Goal: Navigation & Orientation: Find specific page/section

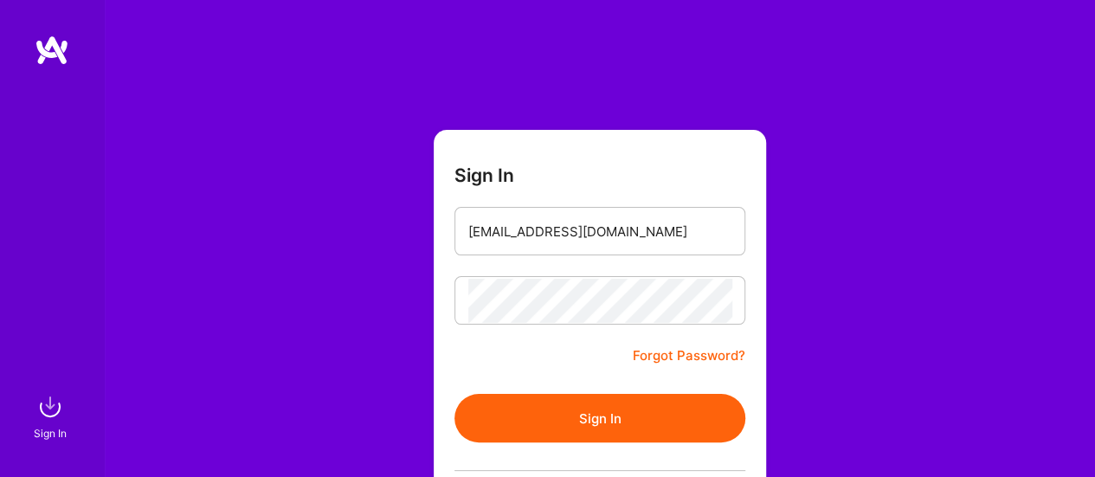
click at [478, 432] on button "Sign In" at bounding box center [599, 418] width 291 height 48
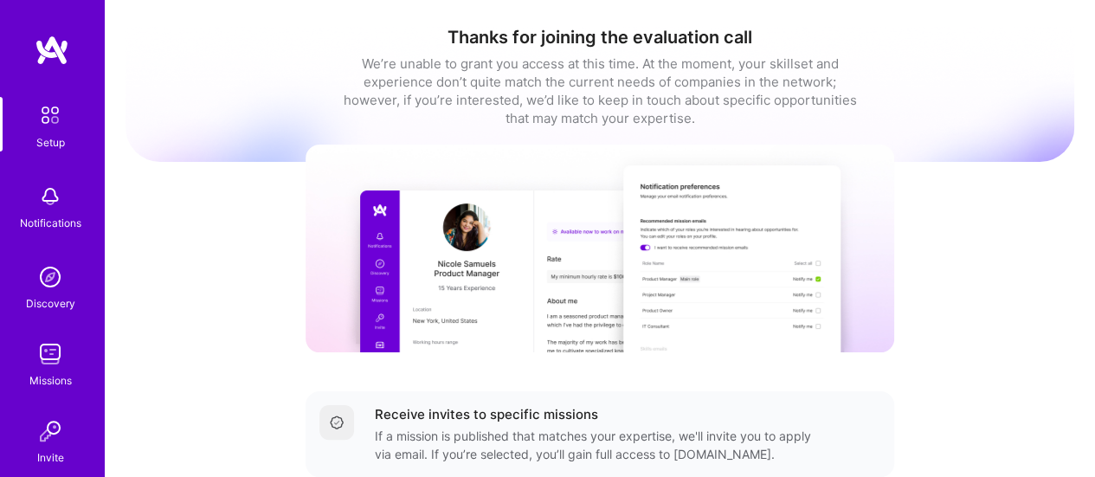
click at [38, 371] on div "Missions" at bounding box center [50, 380] width 42 height 18
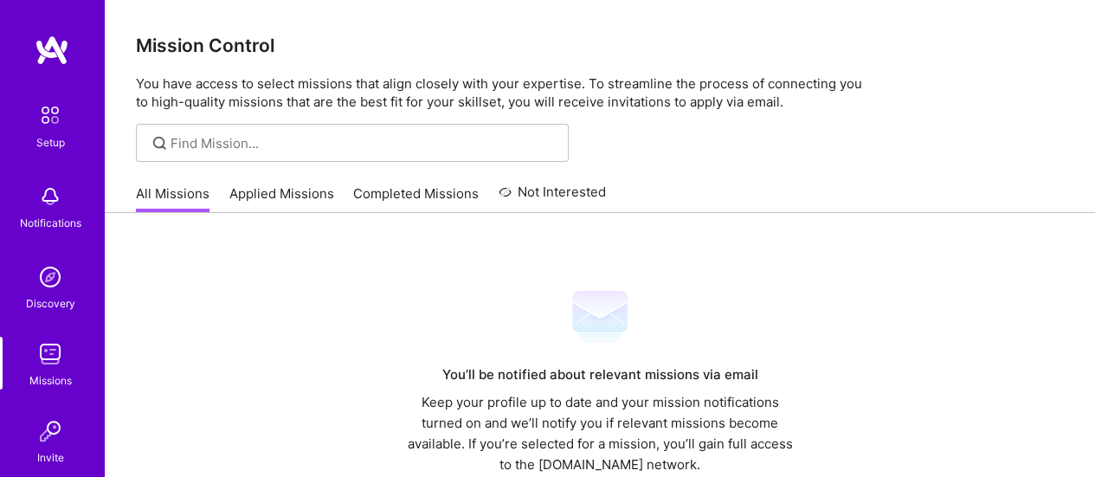
click at [303, 191] on link "Applied Missions" at bounding box center [281, 198] width 105 height 29
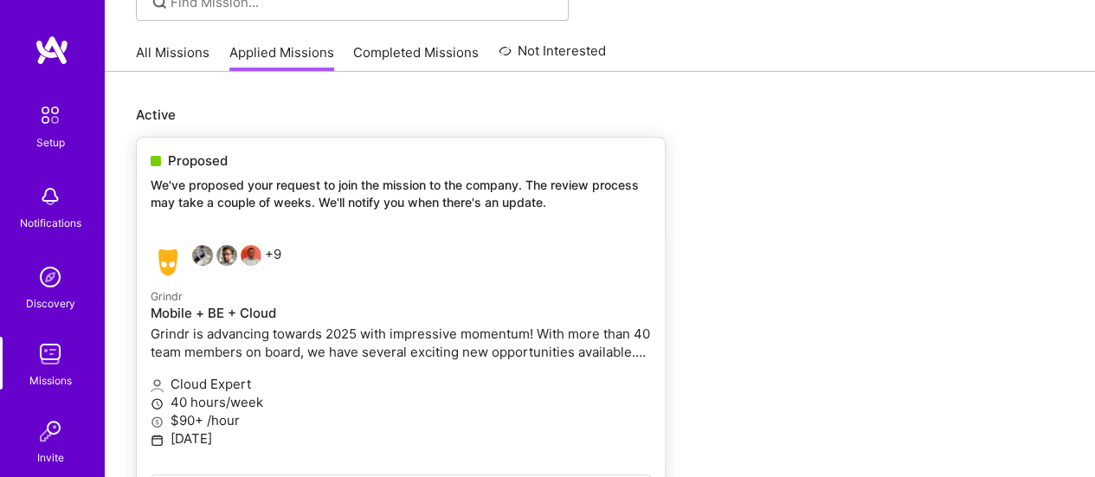
scroll to position [130, 0]
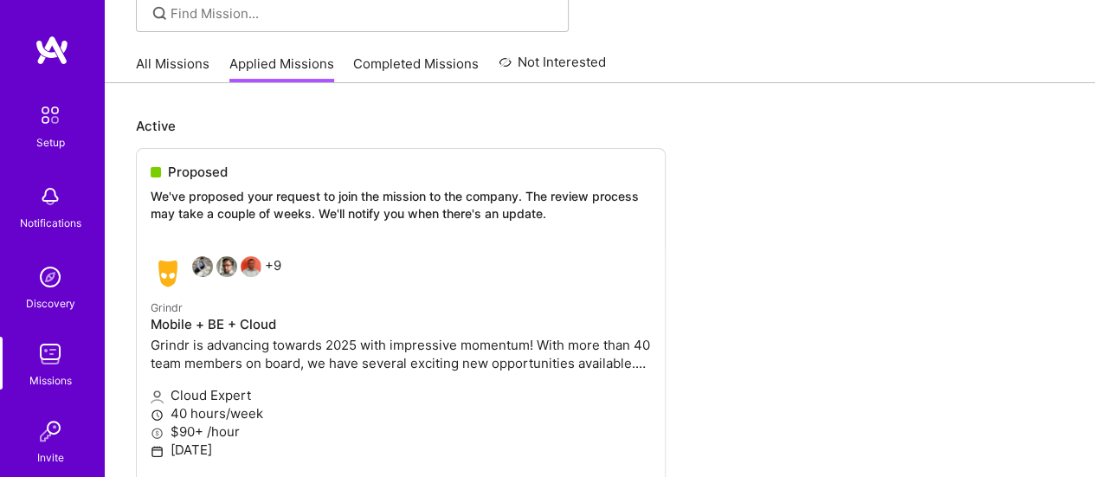
click at [428, 50] on div "All Missions Applied Missions Completed Missions Not Interested" at bounding box center [371, 63] width 470 height 37
click at [428, 72] on link "Completed Missions" at bounding box center [416, 69] width 126 height 29
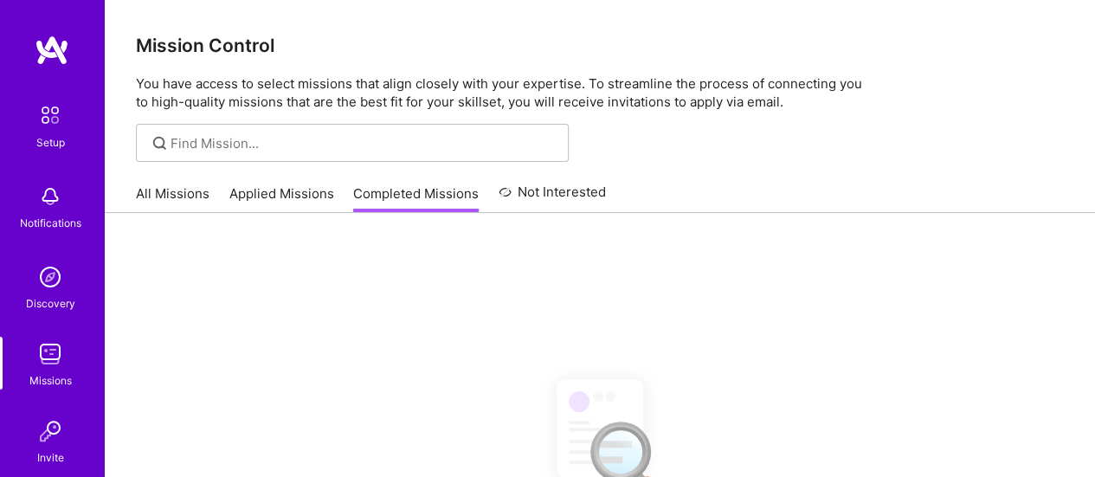
click at [178, 190] on link "All Missions" at bounding box center [173, 198] width 74 height 29
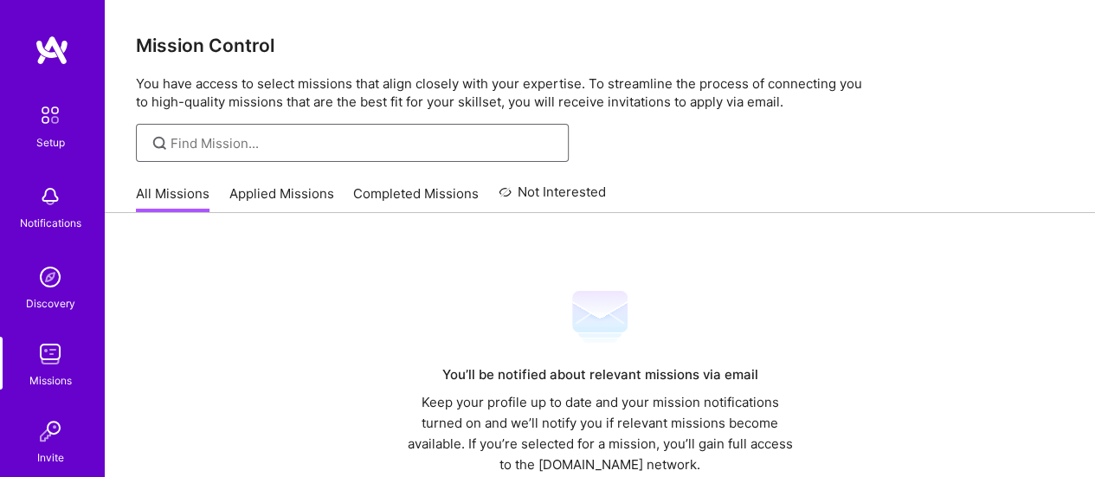
click at [211, 136] on input at bounding box center [363, 143] width 385 height 18
click at [189, 147] on input "cloud engineer" at bounding box center [363, 143] width 385 height 18
type input "devops engineer"
click at [35, 48] on img at bounding box center [52, 50] width 35 height 31
